Goal: Task Accomplishment & Management: Manage account settings

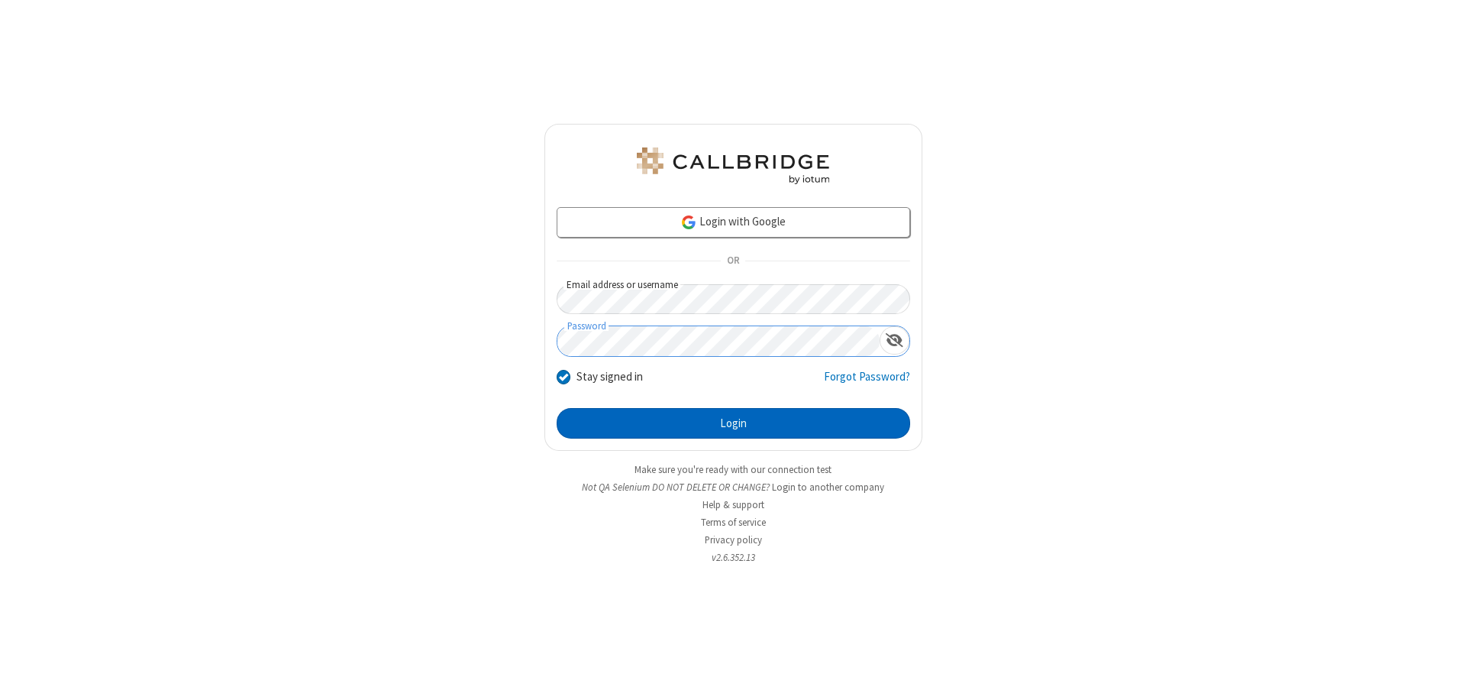
click at [733, 423] on button "Login" at bounding box center [734, 423] width 354 height 31
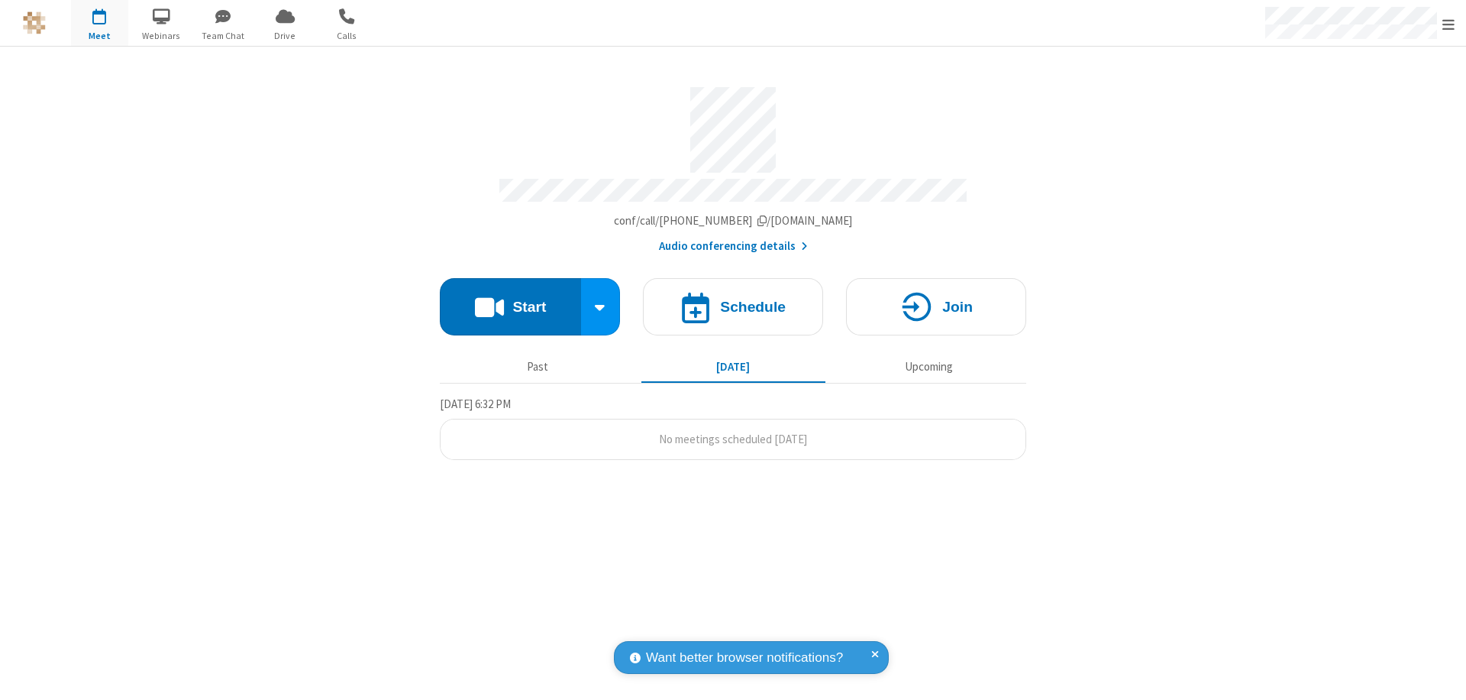
click at [1449, 24] on span "Open menu" at bounding box center [1449, 24] width 12 height 15
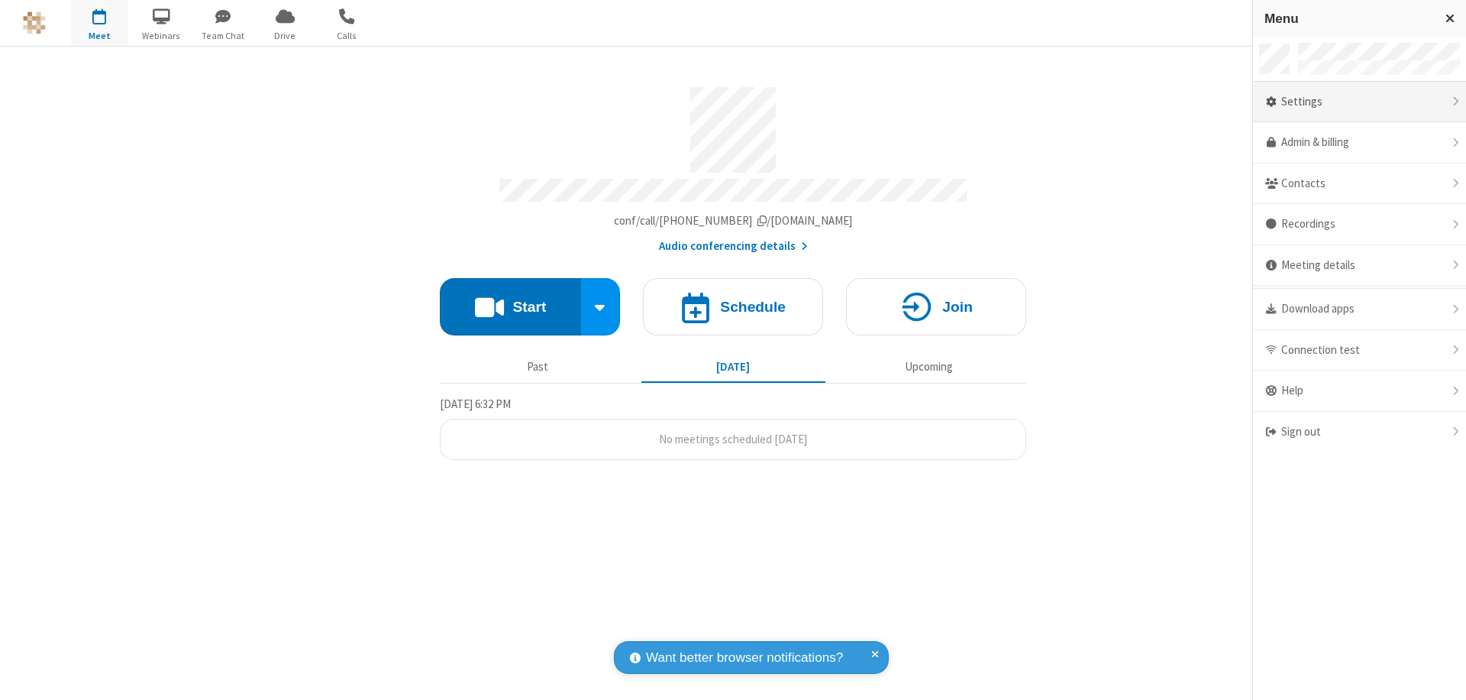
click at [1359, 102] on div "Settings" at bounding box center [1359, 102] width 213 height 41
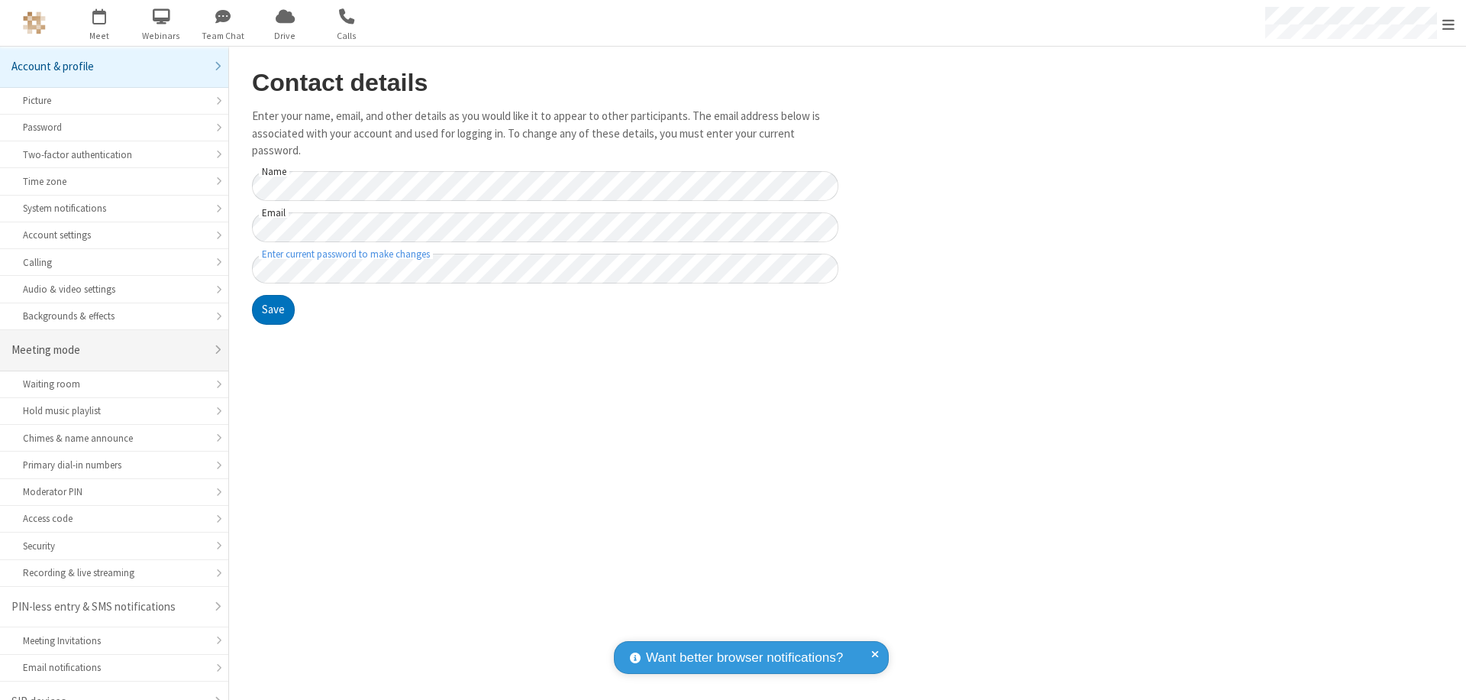
click at [108, 341] on div "Meeting mode" at bounding box center [108, 350] width 194 height 18
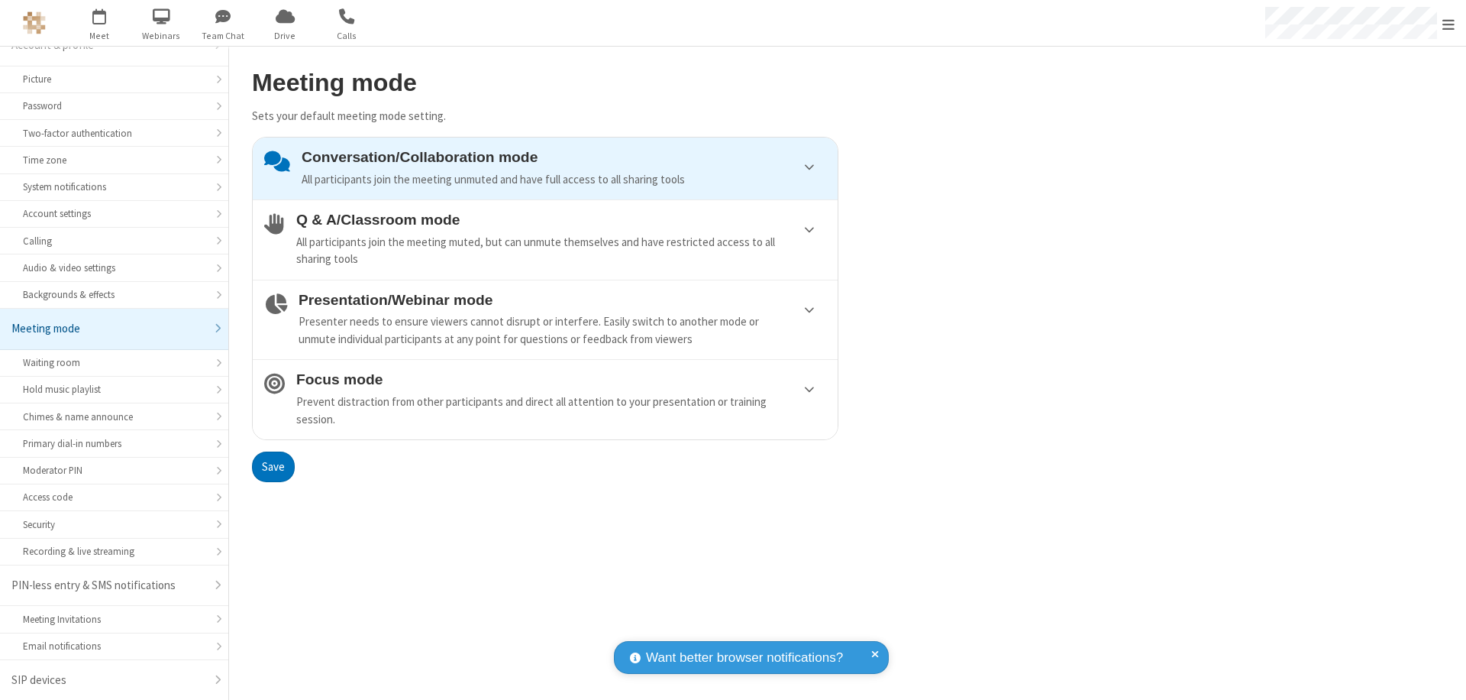
click at [545, 319] on div "Presenter needs to ensure viewers cannot disrupt or interfere. Easily switch to…" at bounding box center [563, 330] width 528 height 34
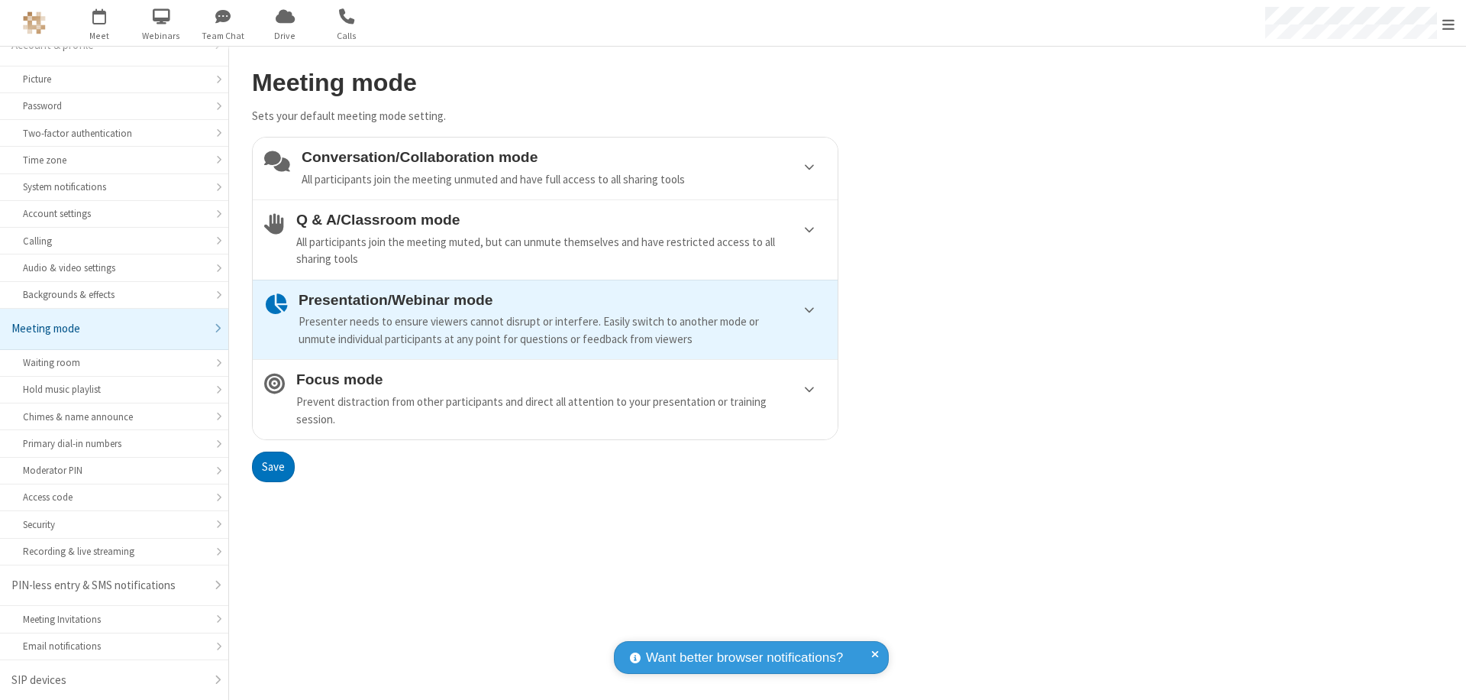
click at [273, 466] on button "Save" at bounding box center [273, 466] width 43 height 31
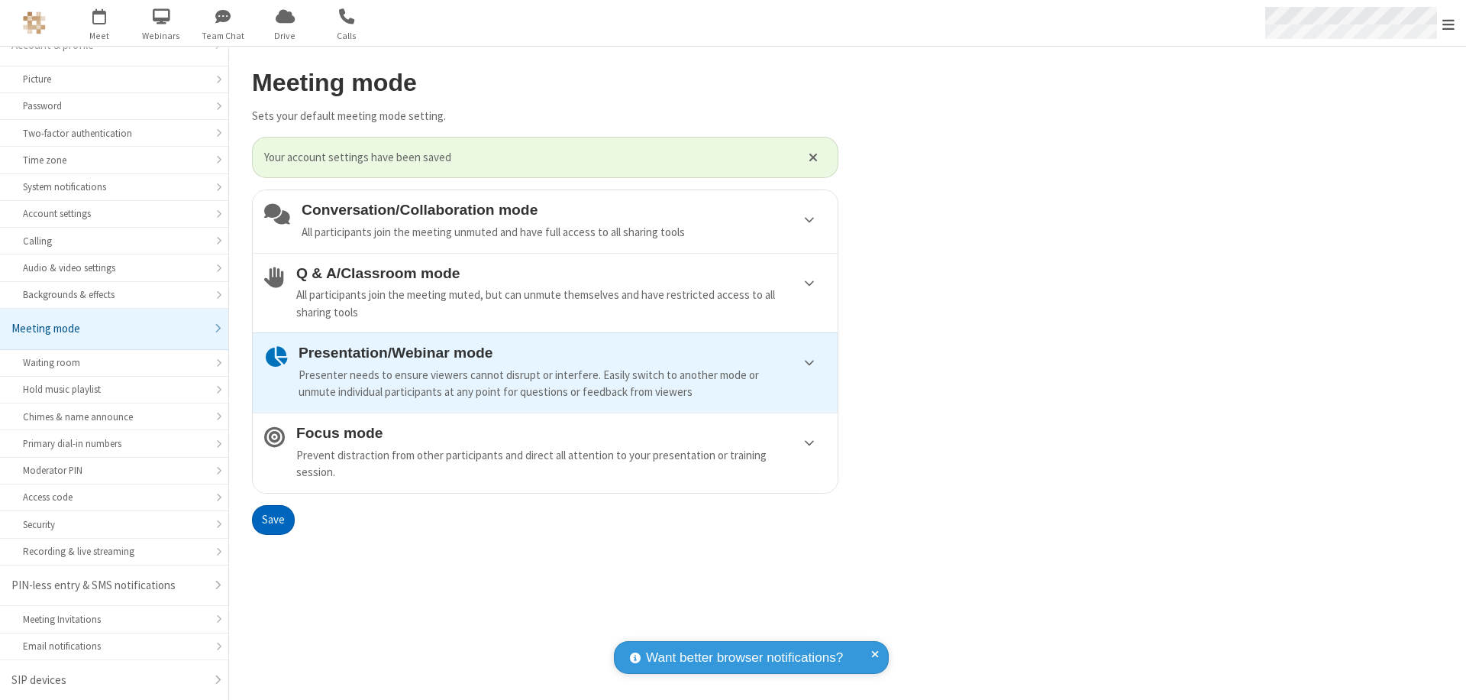
click at [1449, 23] on span "Open menu" at bounding box center [1449, 24] width 12 height 15
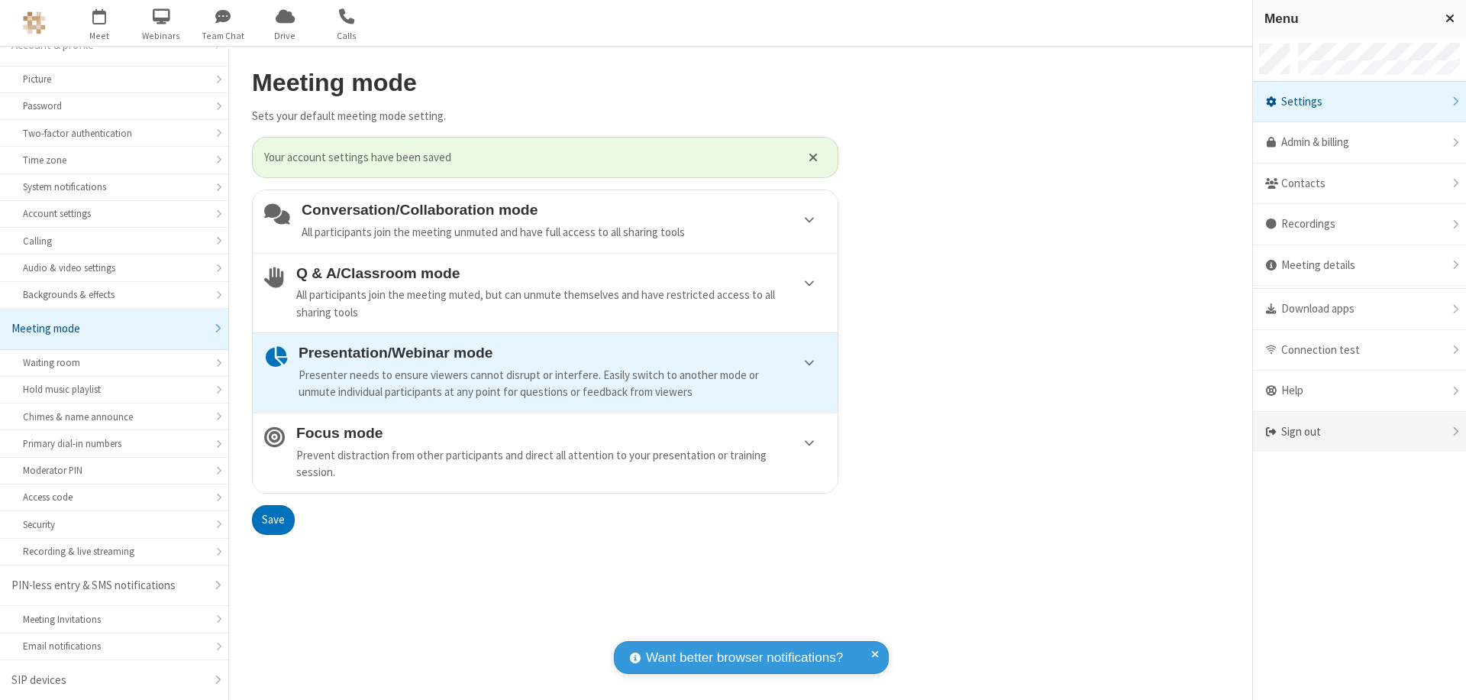
click at [1359, 432] on div "Sign out" at bounding box center [1359, 432] width 213 height 40
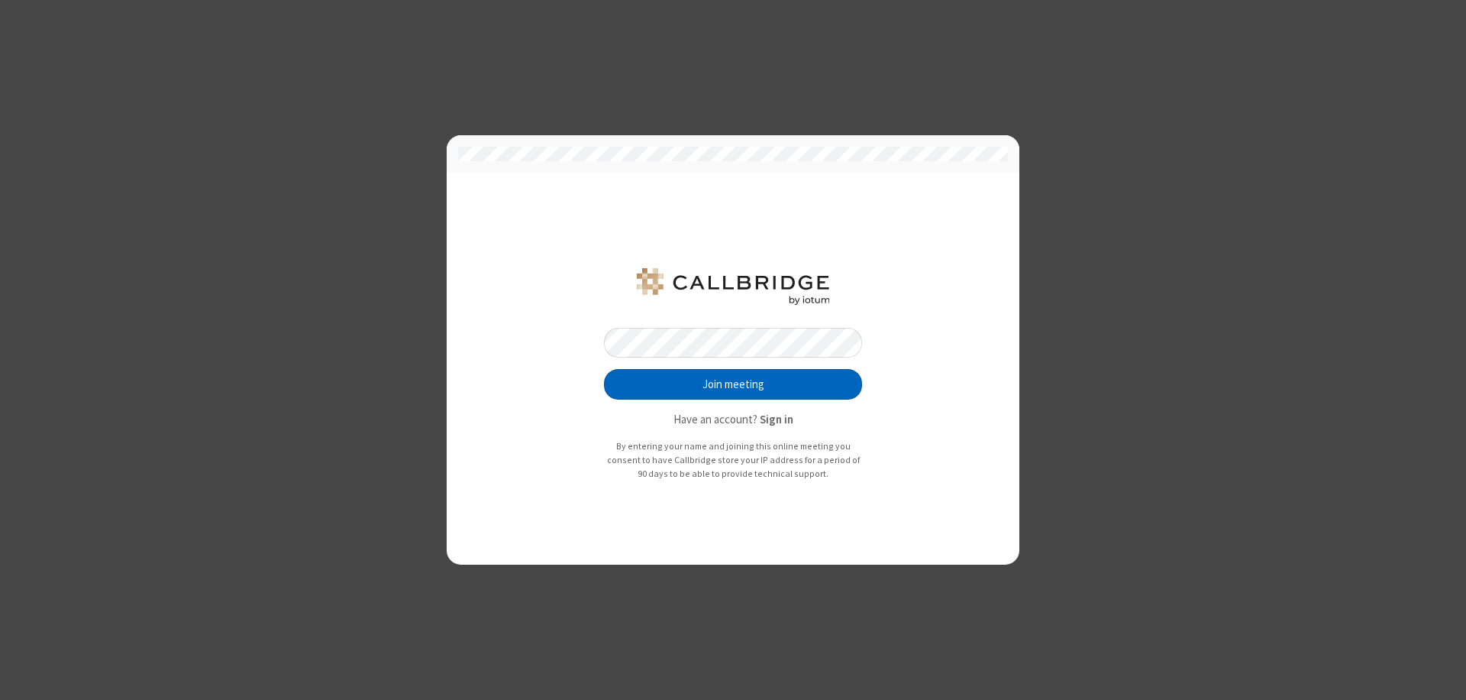
click at [733, 384] on button "Join meeting" at bounding box center [733, 384] width 258 height 31
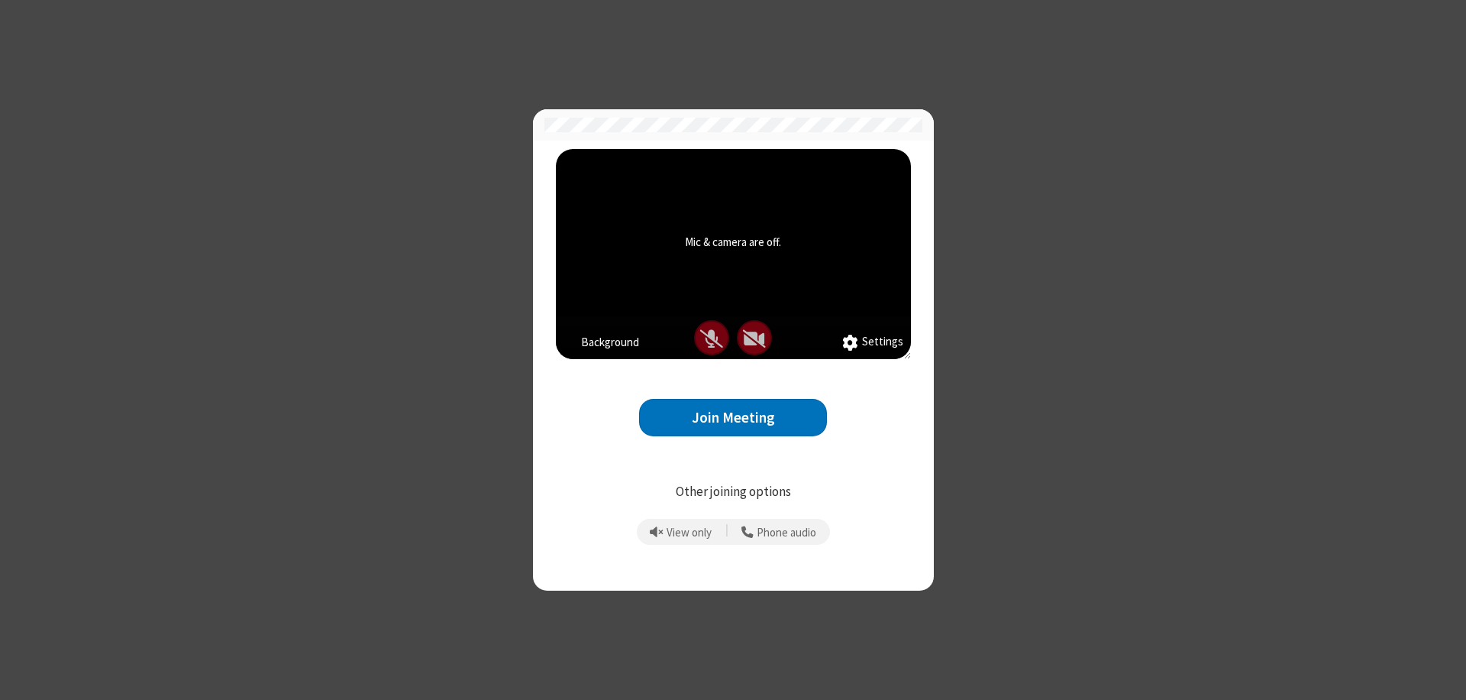
click at [733, 417] on button "Join Meeting" at bounding box center [733, 417] width 188 height 37
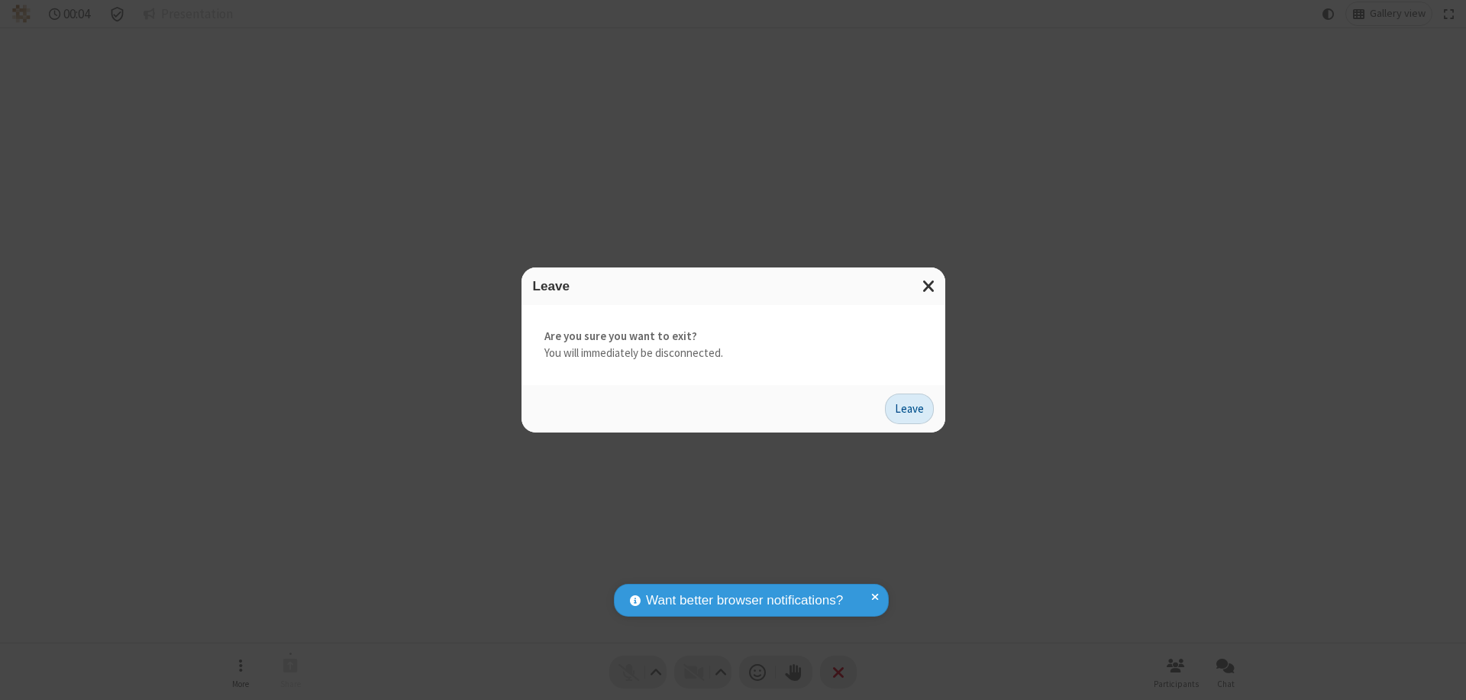
click at [910, 408] on button "Leave" at bounding box center [909, 408] width 49 height 31
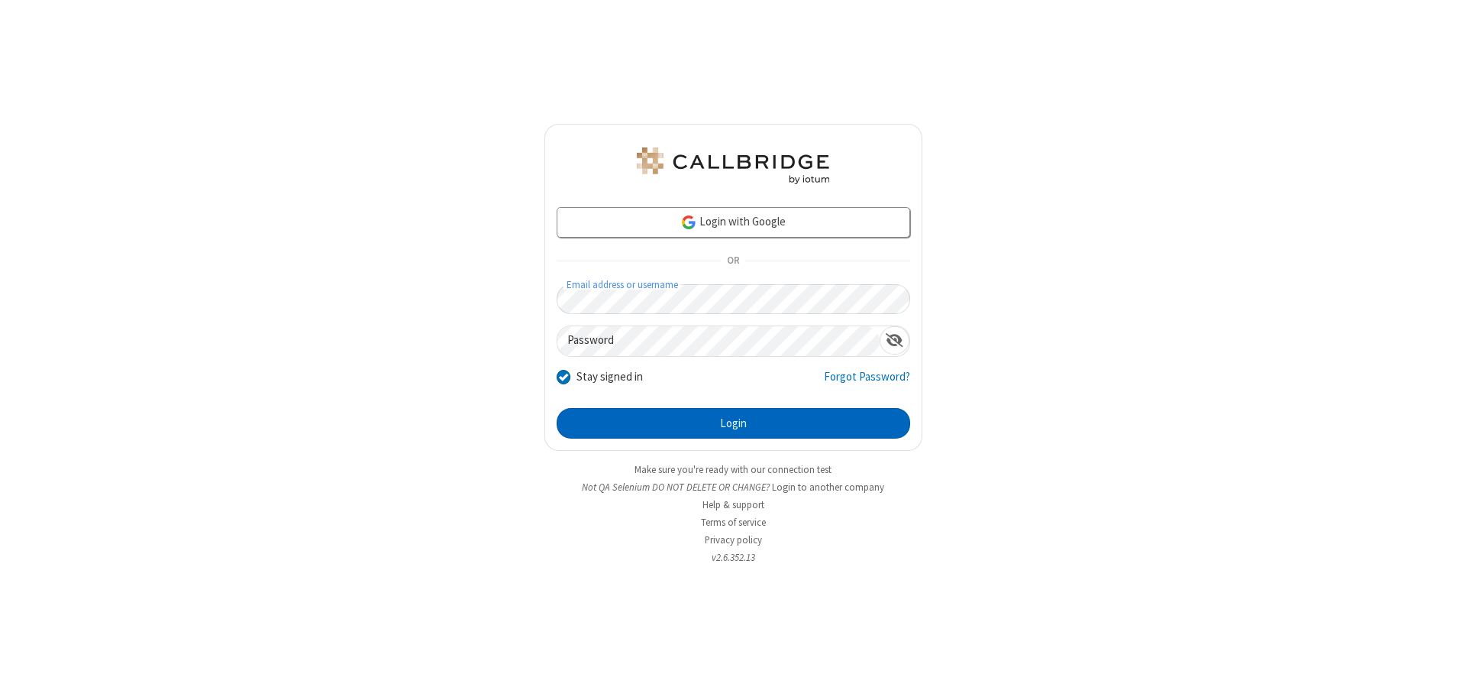
click at [733, 423] on button "Login" at bounding box center [734, 423] width 354 height 31
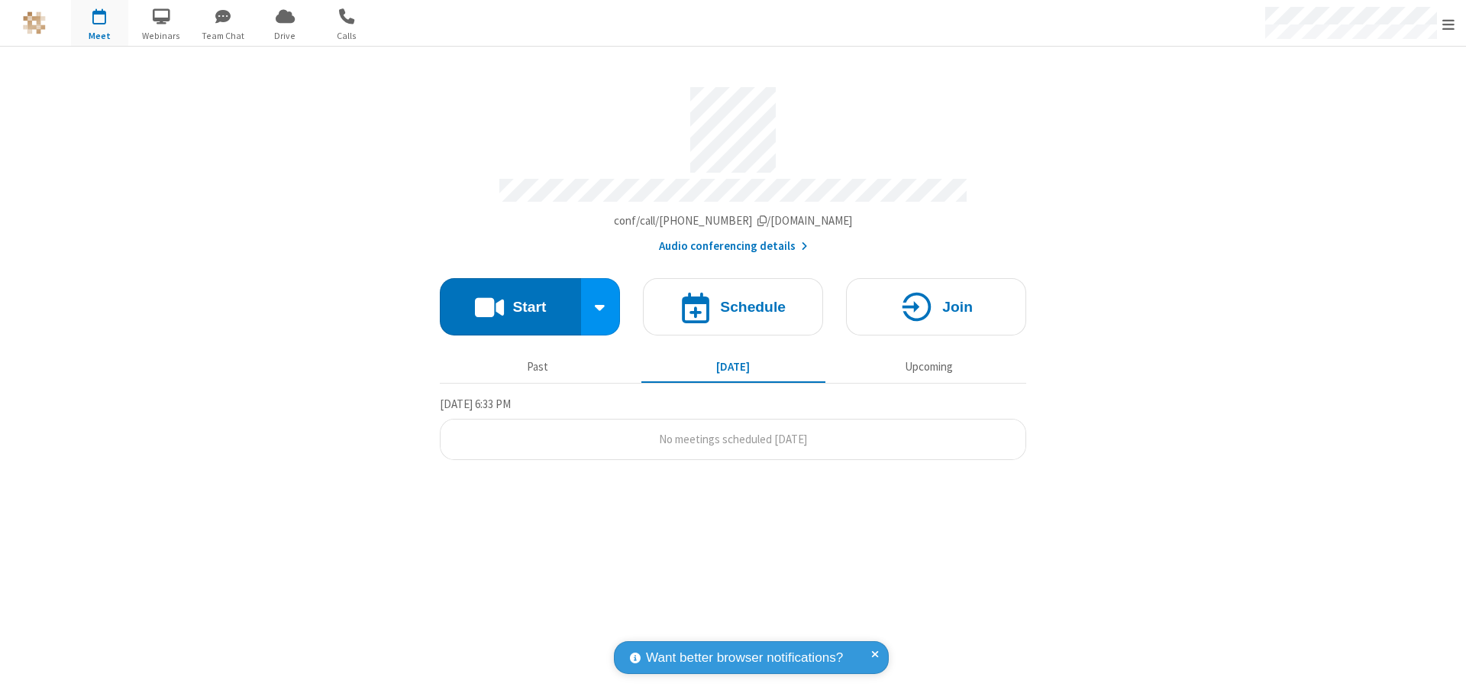
click at [1449, 24] on span "Open menu" at bounding box center [1449, 24] width 12 height 15
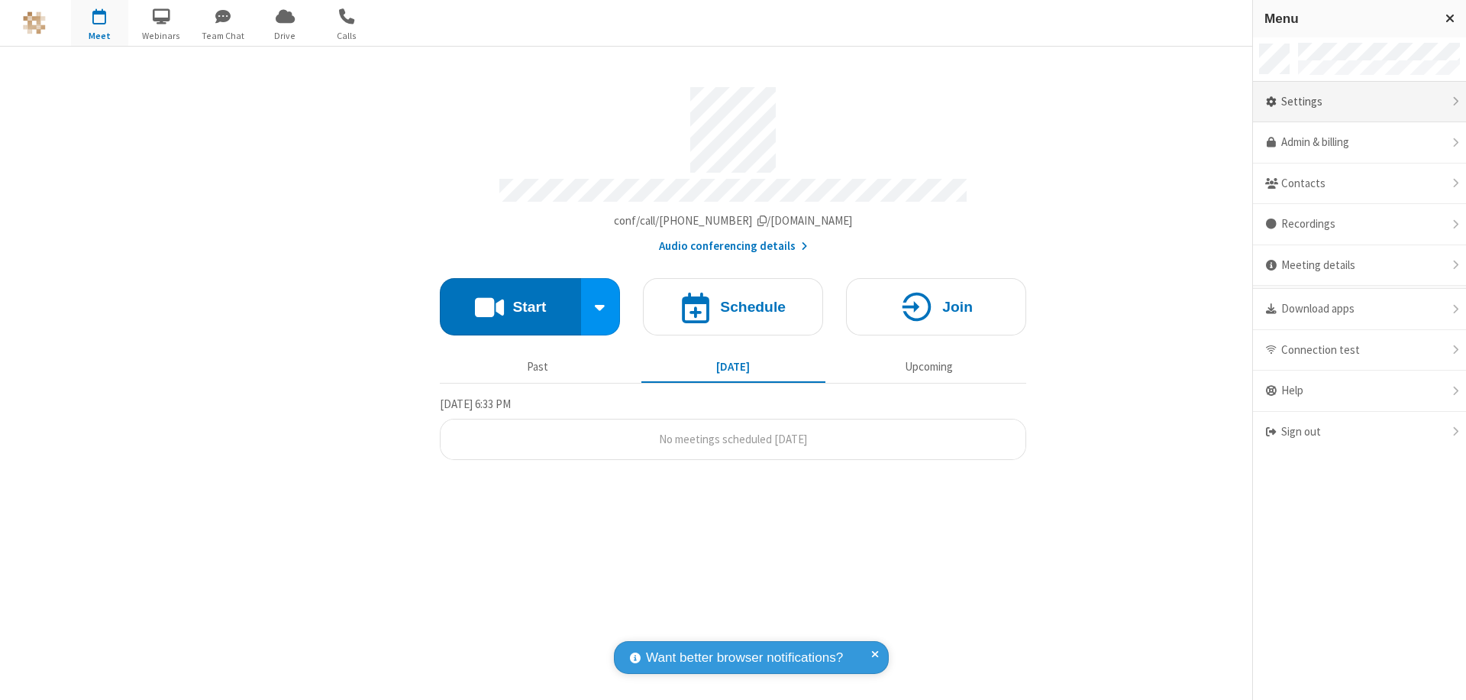
click at [1359, 102] on div "Settings" at bounding box center [1359, 102] width 213 height 41
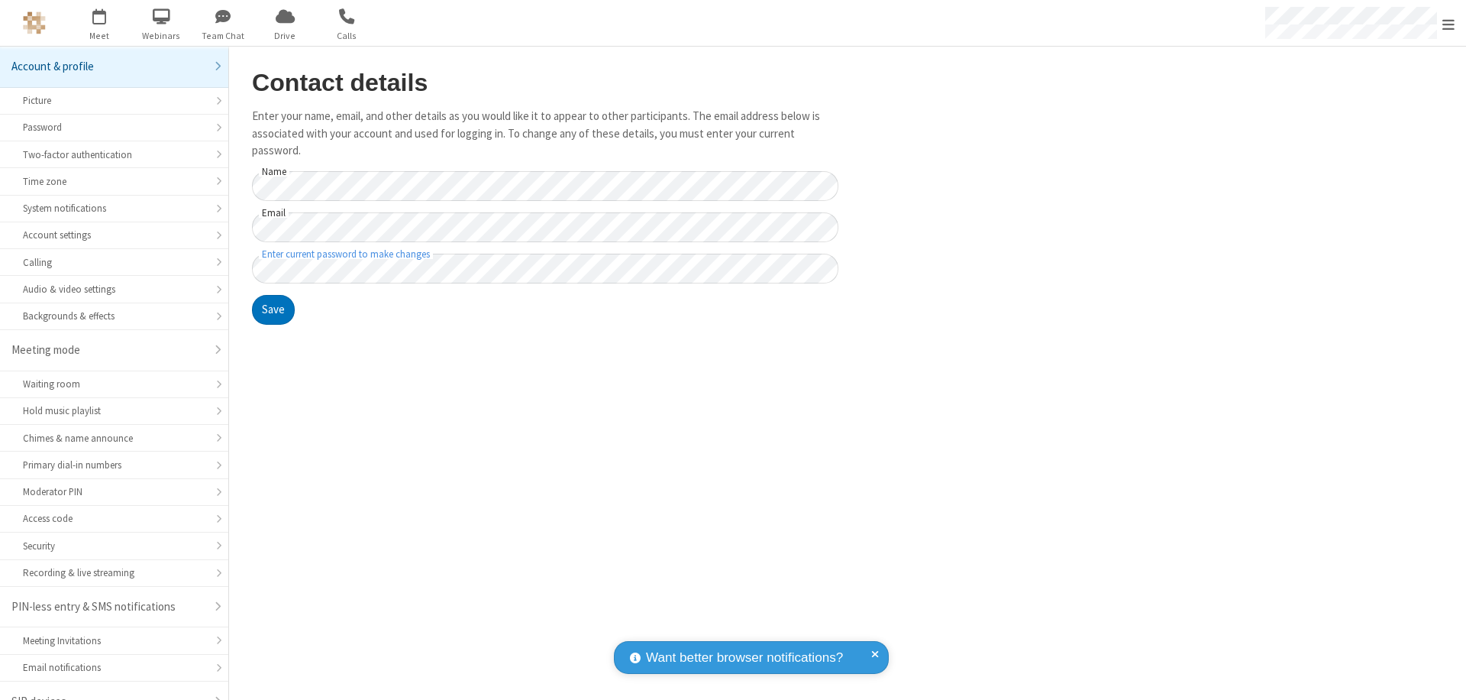
scroll to position [21, 0]
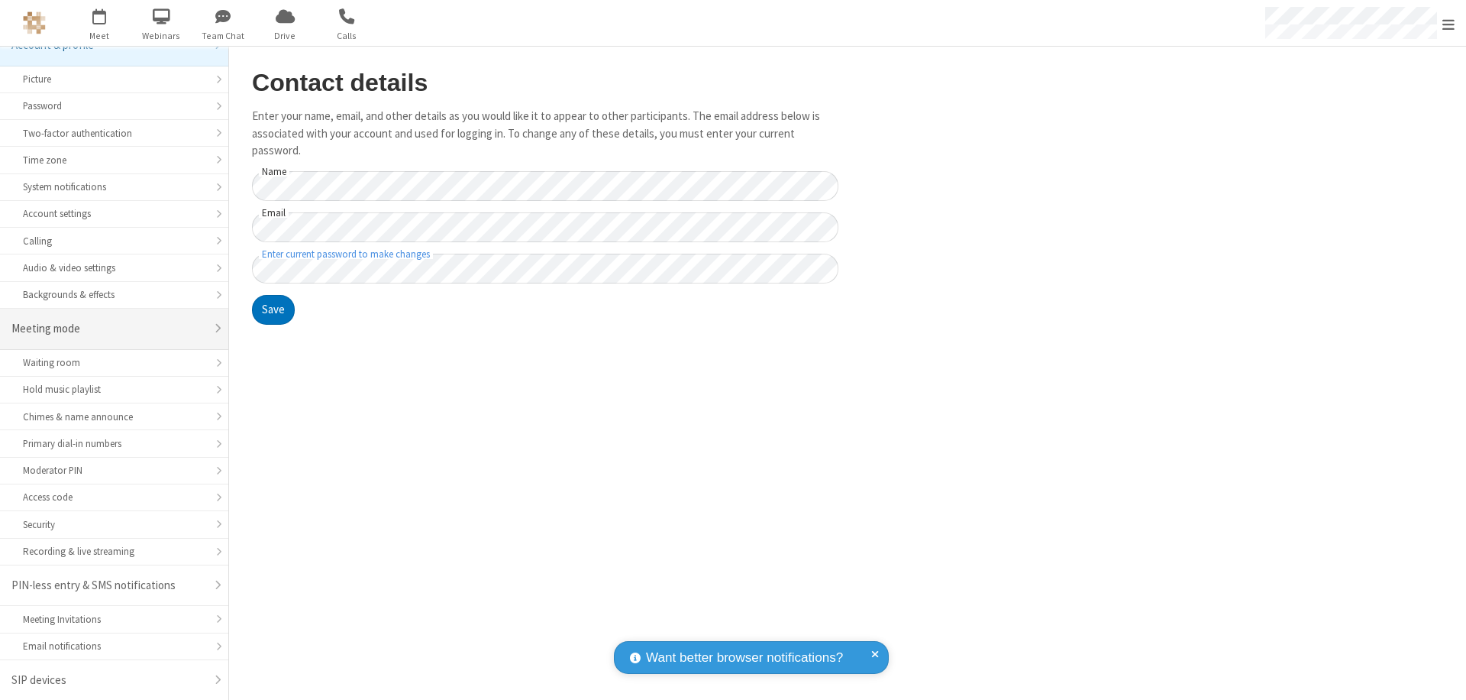
click at [108, 328] on div "Meeting mode" at bounding box center [108, 329] width 194 height 18
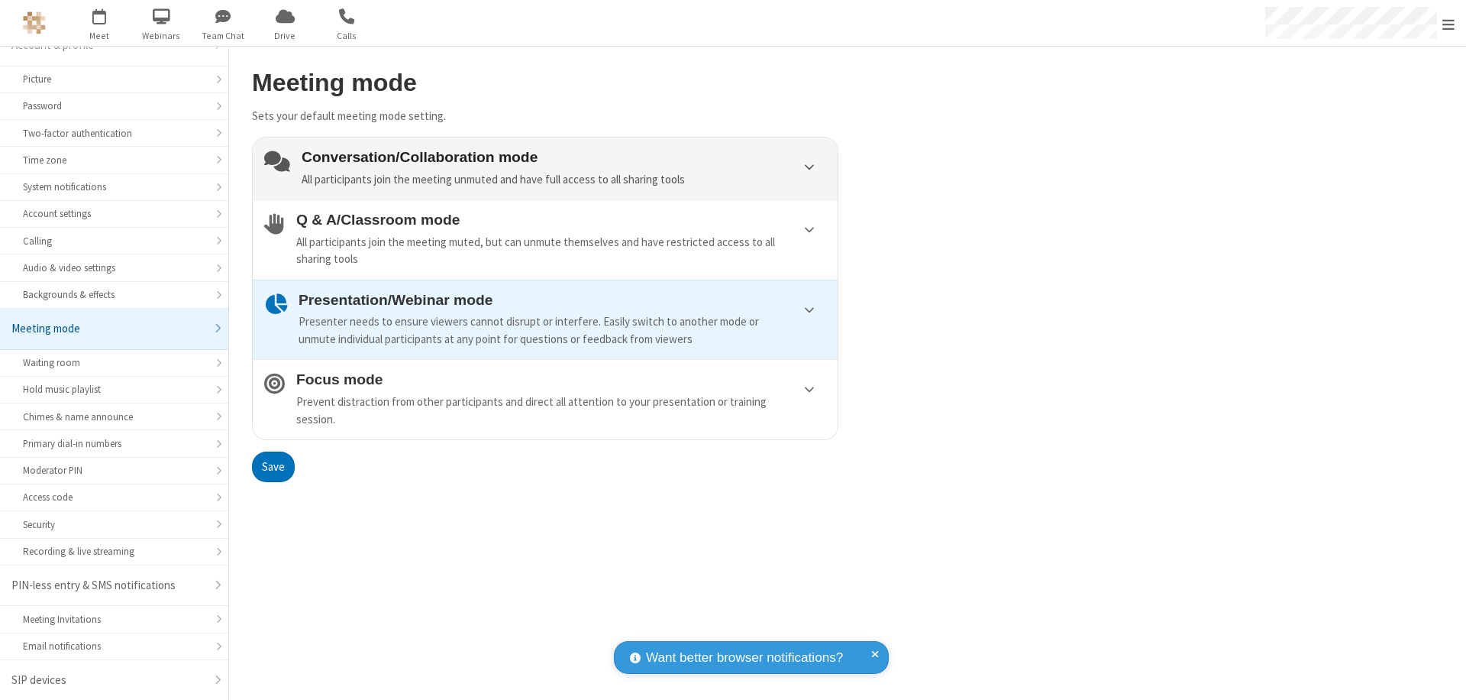
click at [545, 168] on div "Conversation/Collaboration mode All participants join the meeting unmuted and h…" at bounding box center [564, 168] width 525 height 39
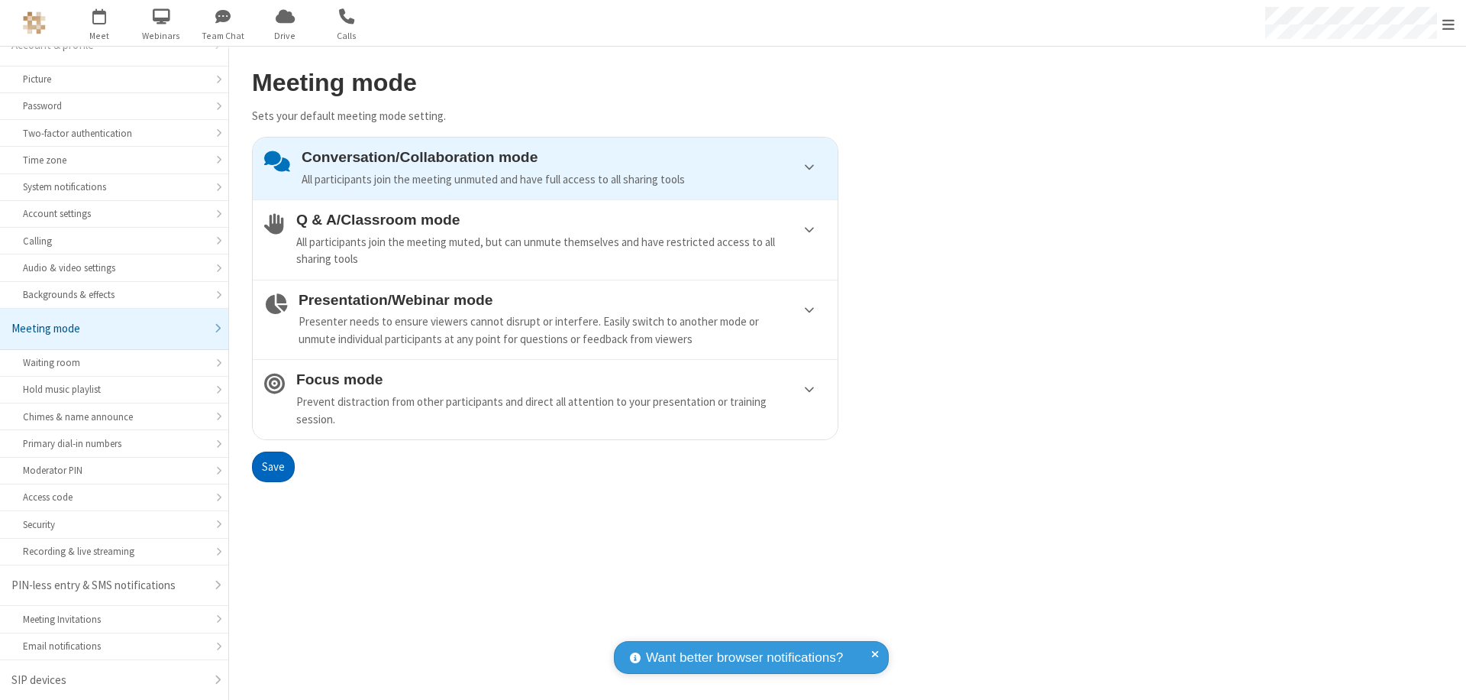
click at [273, 466] on button "Save" at bounding box center [273, 466] width 43 height 31
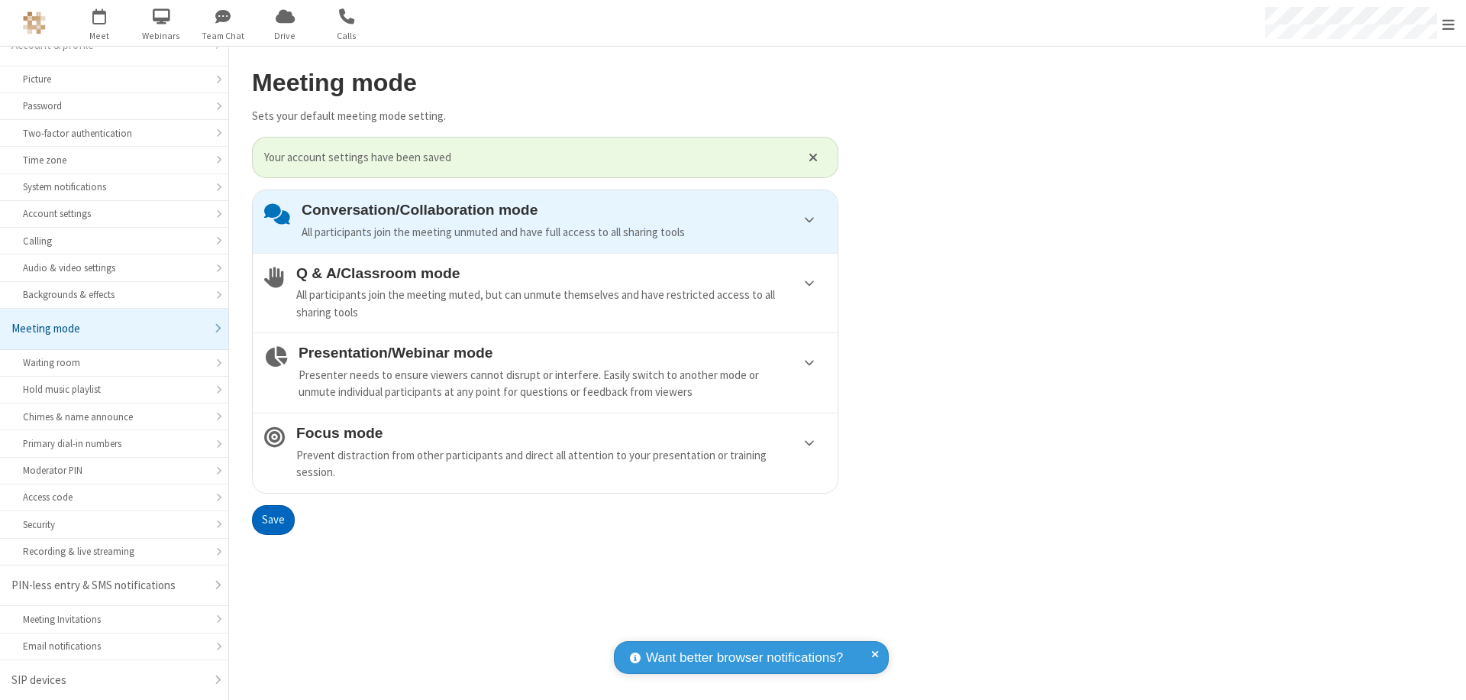
click at [1449, 23] on span "Open menu" at bounding box center [1449, 24] width 12 height 15
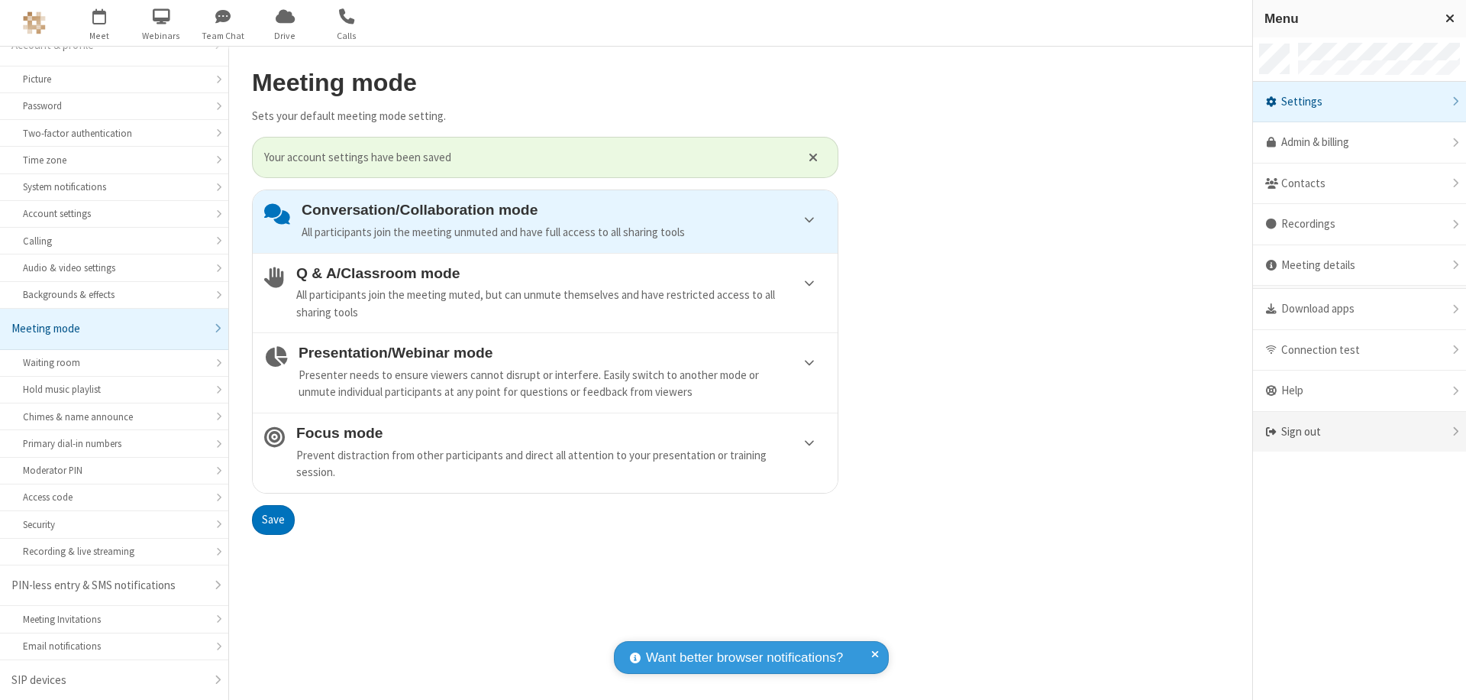
click at [1359, 432] on div "Sign out" at bounding box center [1359, 432] width 213 height 40
